Goal: Find specific page/section: Find specific page/section

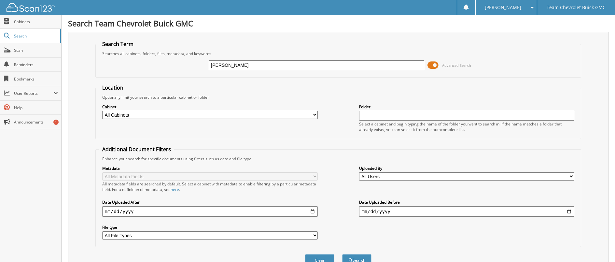
type input "[PERSON_NAME]"
click at [435, 65] on span at bounding box center [433, 65] width 11 height 10
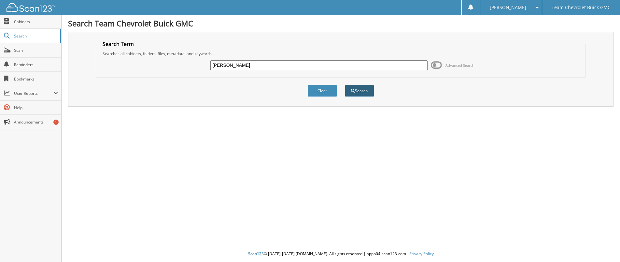
click at [361, 93] on button "Search" at bounding box center [359, 91] width 29 height 12
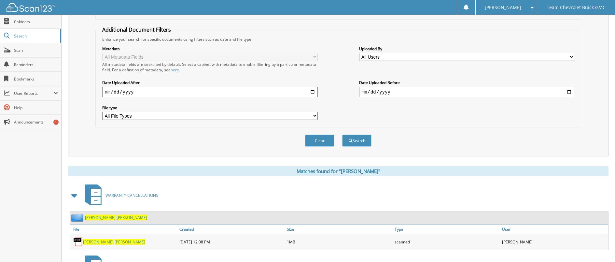
scroll to position [173, 0]
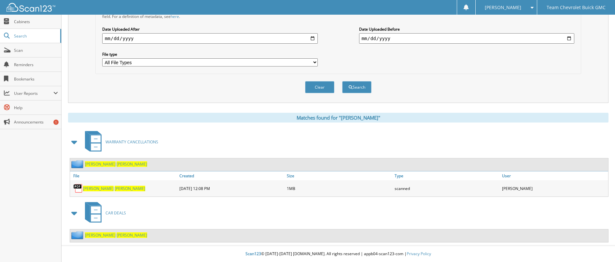
click at [117, 234] on span "[PERSON_NAME]" at bounding box center [132, 235] width 31 height 6
